Goal: Transaction & Acquisition: Purchase product/service

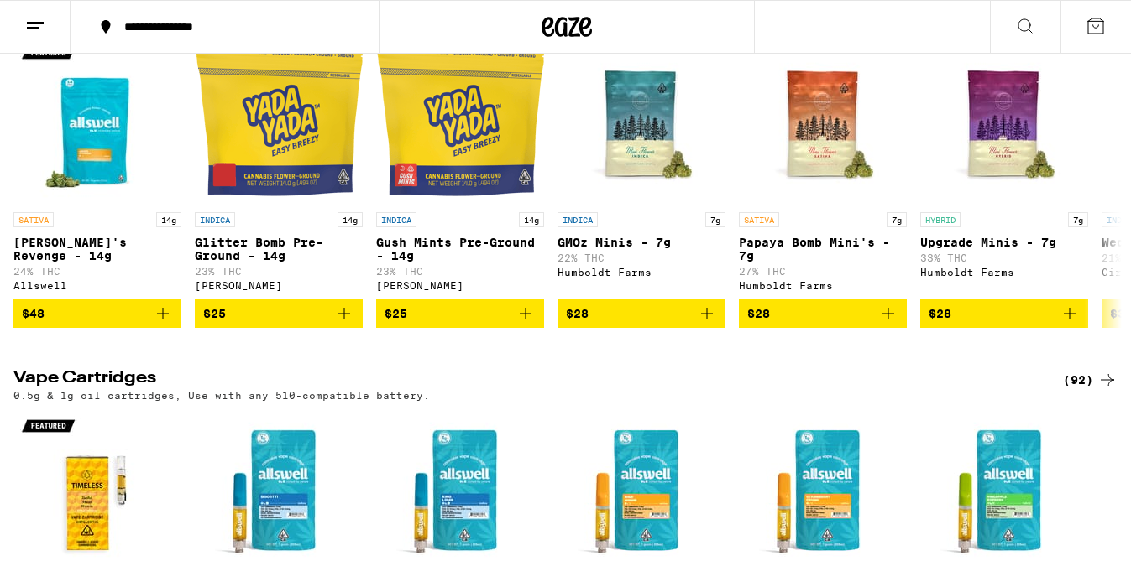
scroll to position [1796, 0]
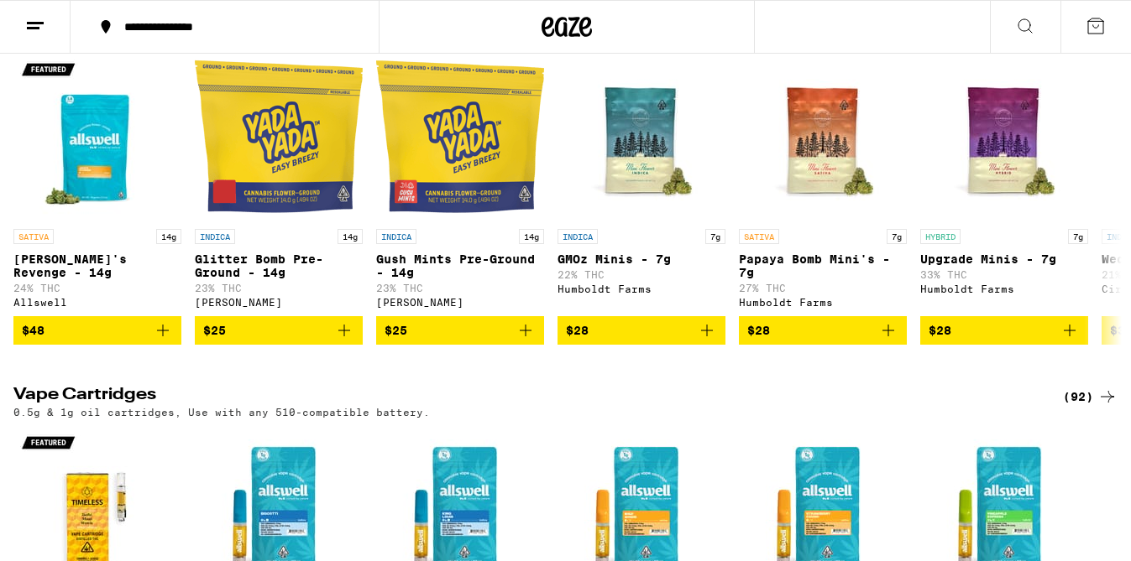
click at [1074, 34] on div "(143)" at bounding box center [1086, 23] width 62 height 20
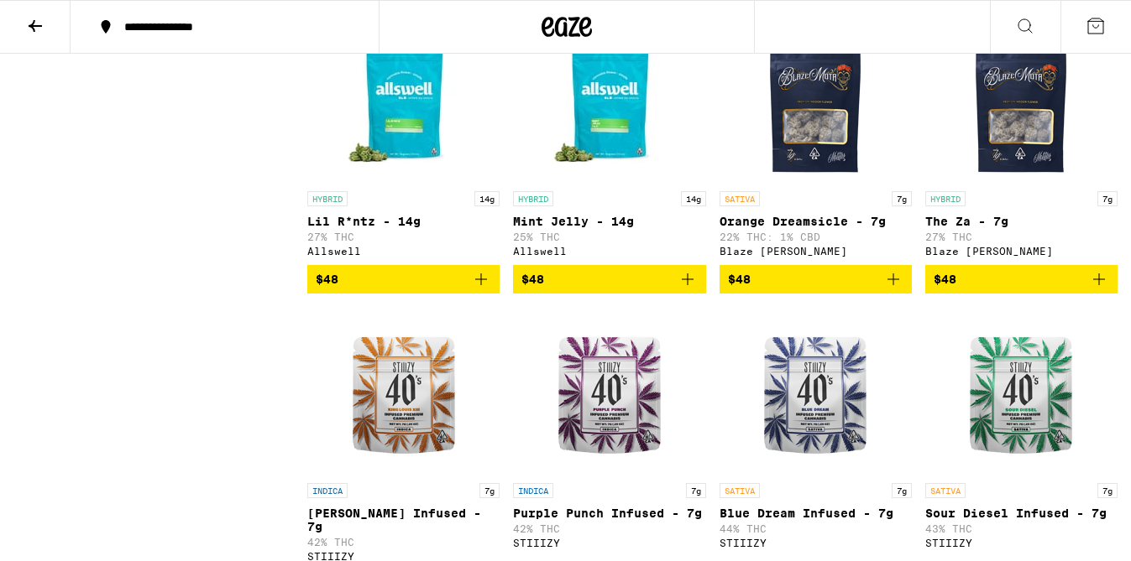
scroll to position [3272, 0]
